Goal: Transaction & Acquisition: Purchase product/service

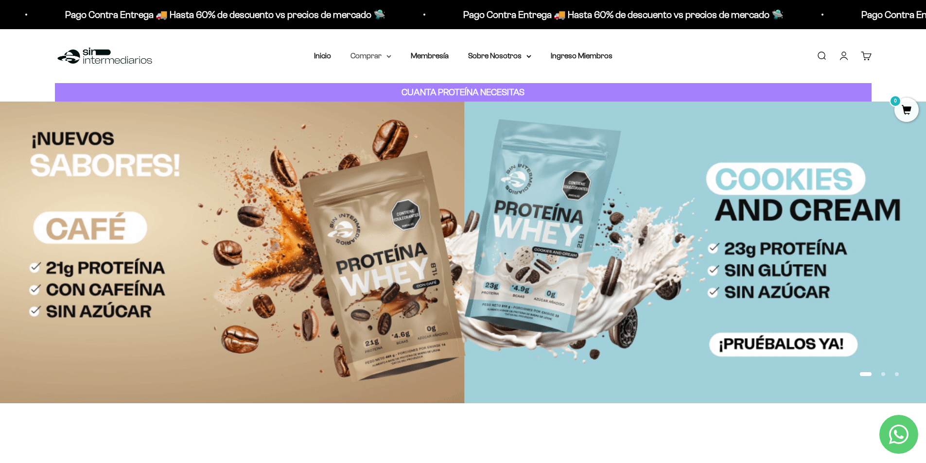
click at [391, 55] on icon at bounding box center [388, 56] width 5 height 3
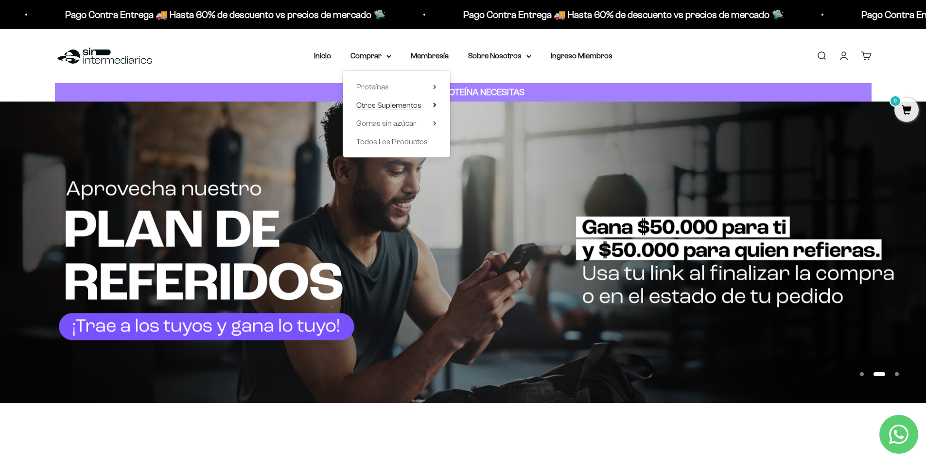
click at [433, 105] on icon at bounding box center [434, 105] width 3 height 5
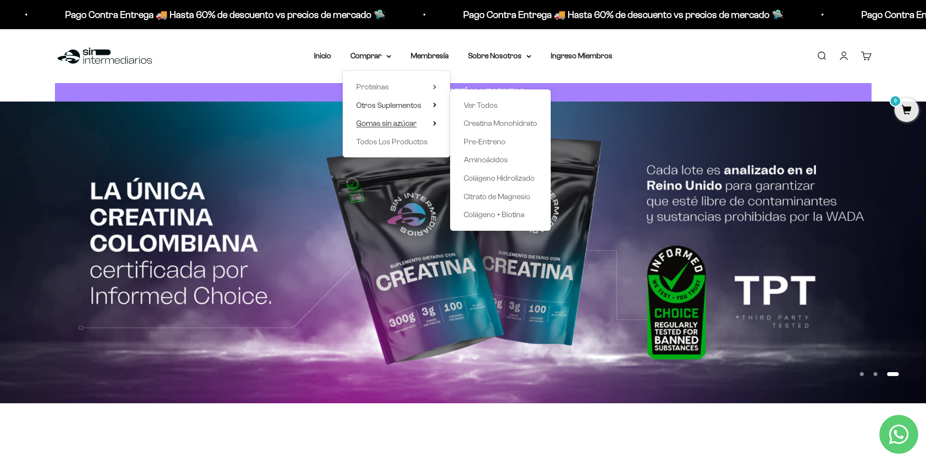
click at [433, 123] on icon at bounding box center [434, 123] width 3 height 5
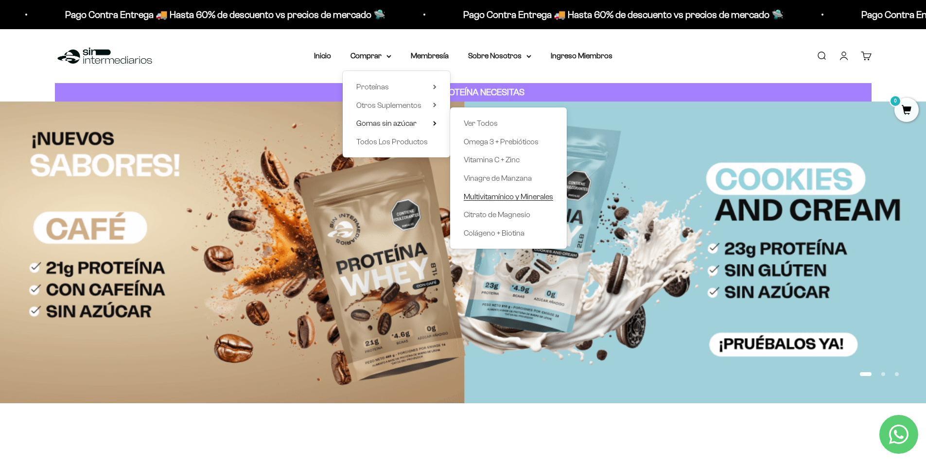
click at [500, 195] on span "Multivitamínico y Minerales" at bounding box center [507, 196] width 89 height 8
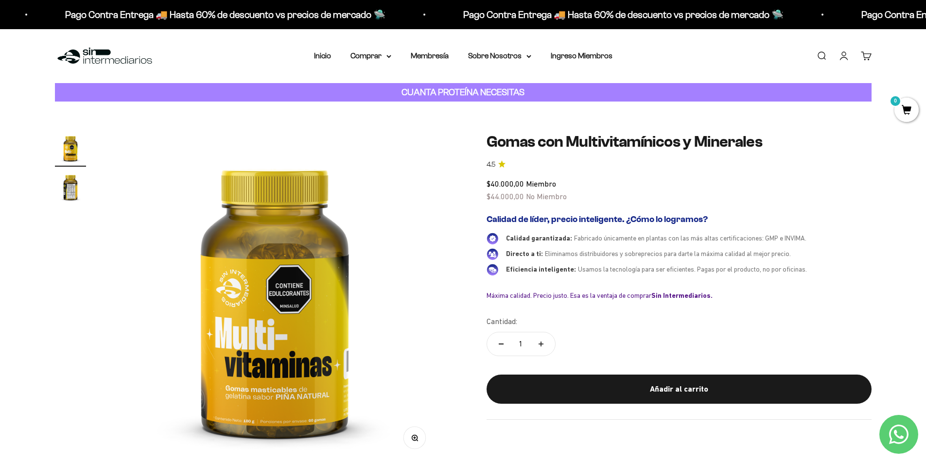
click at [72, 189] on img "Ir al artículo 2" at bounding box center [70, 187] width 31 height 31
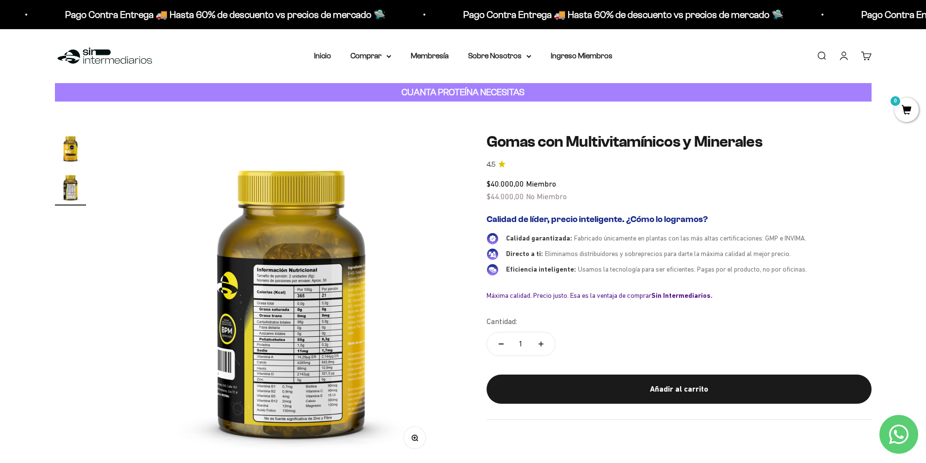
scroll to position [0, 342]
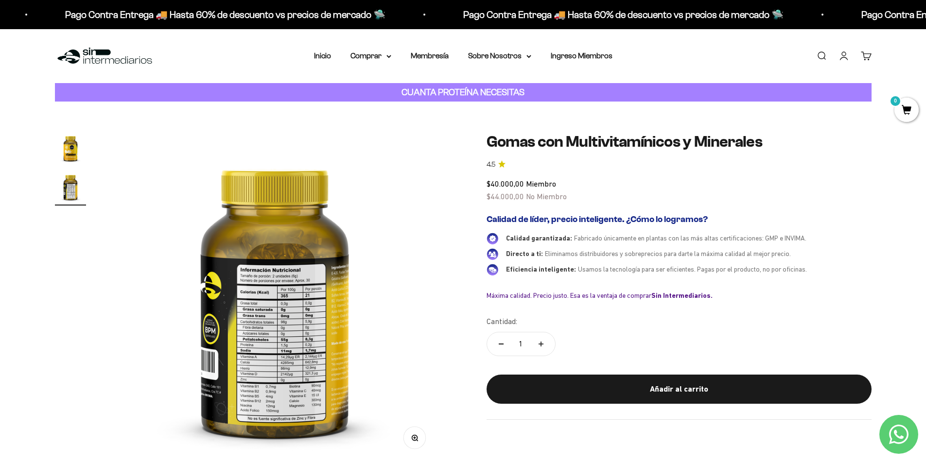
click at [78, 153] on img "Ir al artículo 1" at bounding box center [70, 148] width 31 height 31
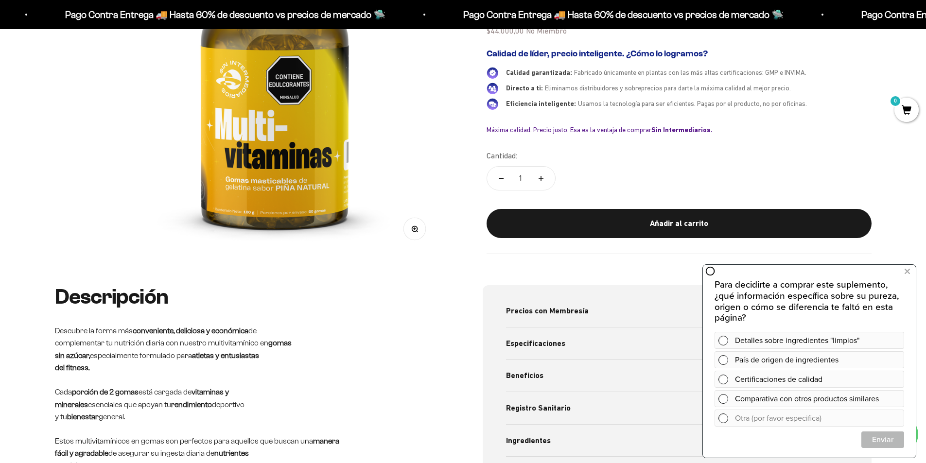
scroll to position [97, 0]
